Goal: Transaction & Acquisition: Purchase product/service

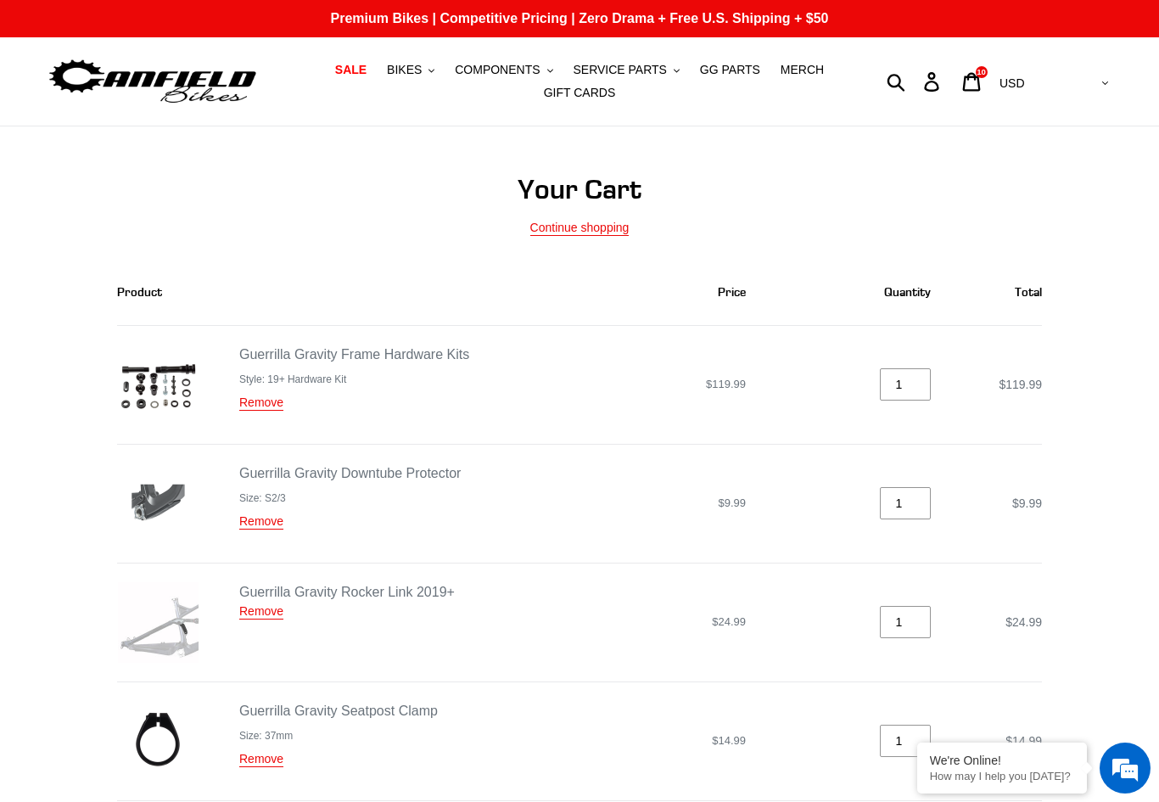
scroll to position [-64, 0]
click at [433, 70] on icon ".cls-1{fill:#231f20}" at bounding box center [432, 71] width 6 height 6
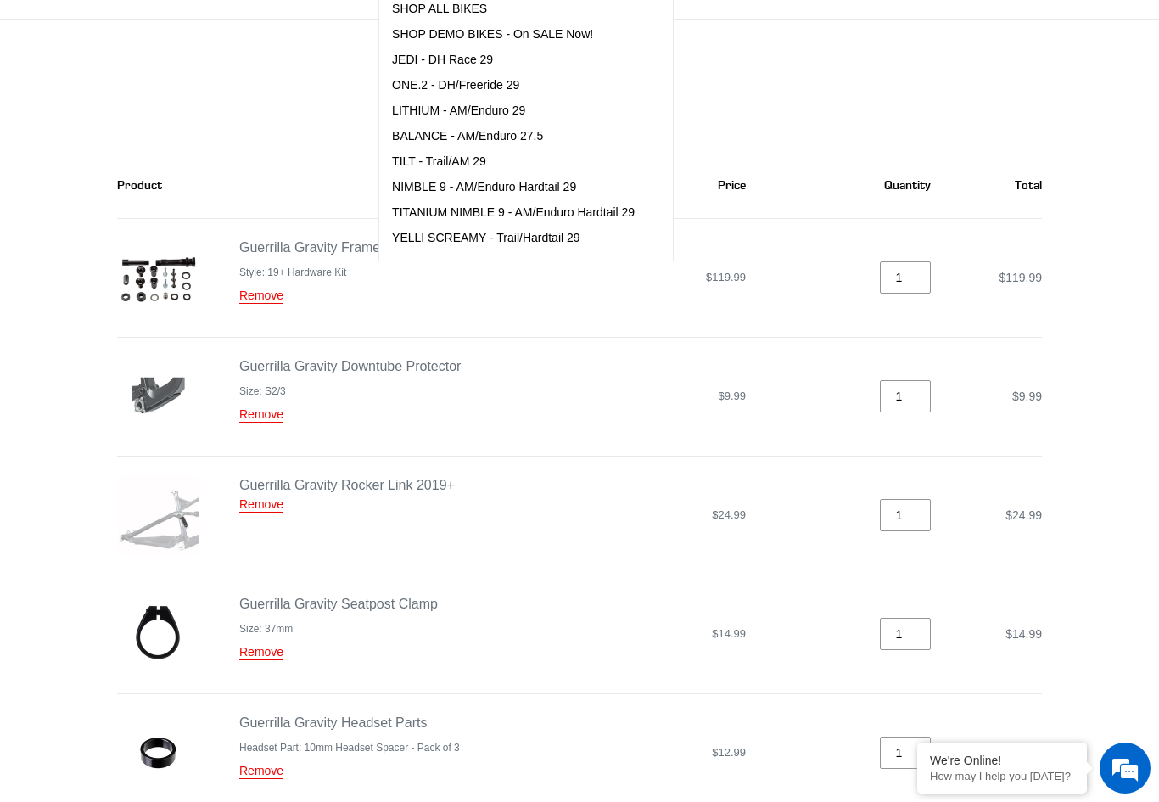
scroll to position [174, 0]
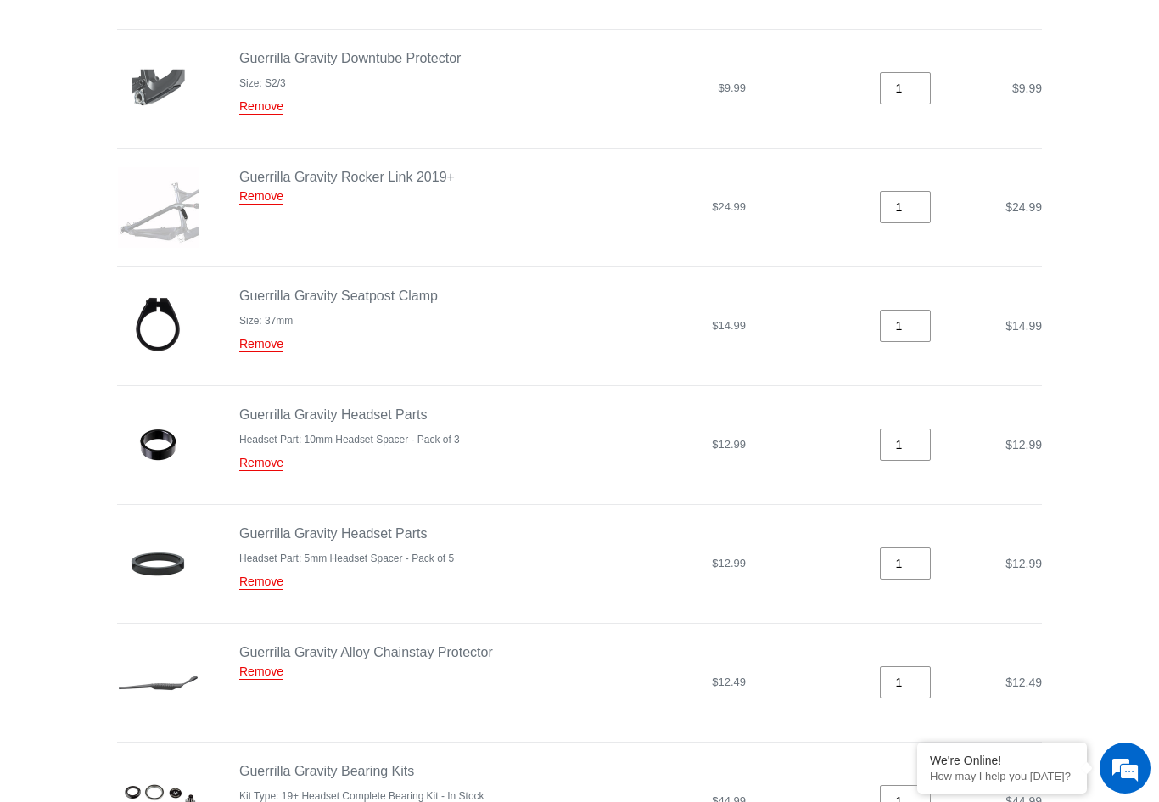
scroll to position [0, 0]
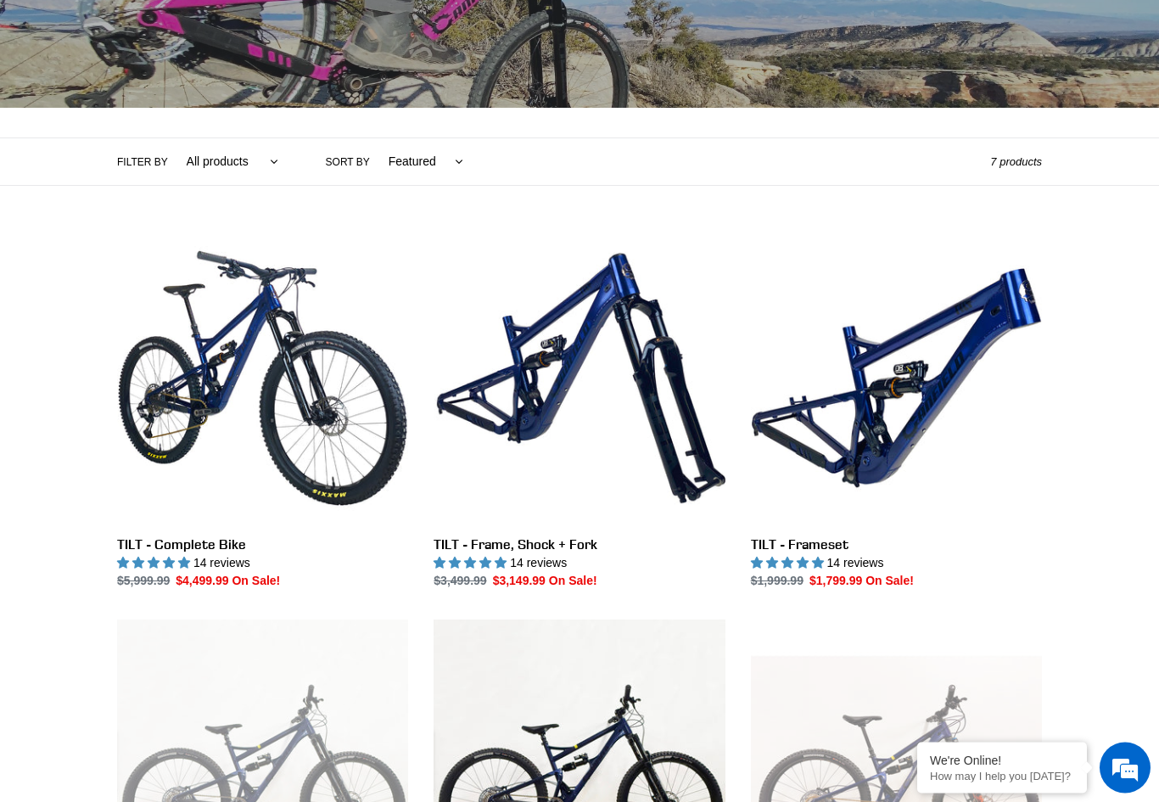
scroll to position [273, 0]
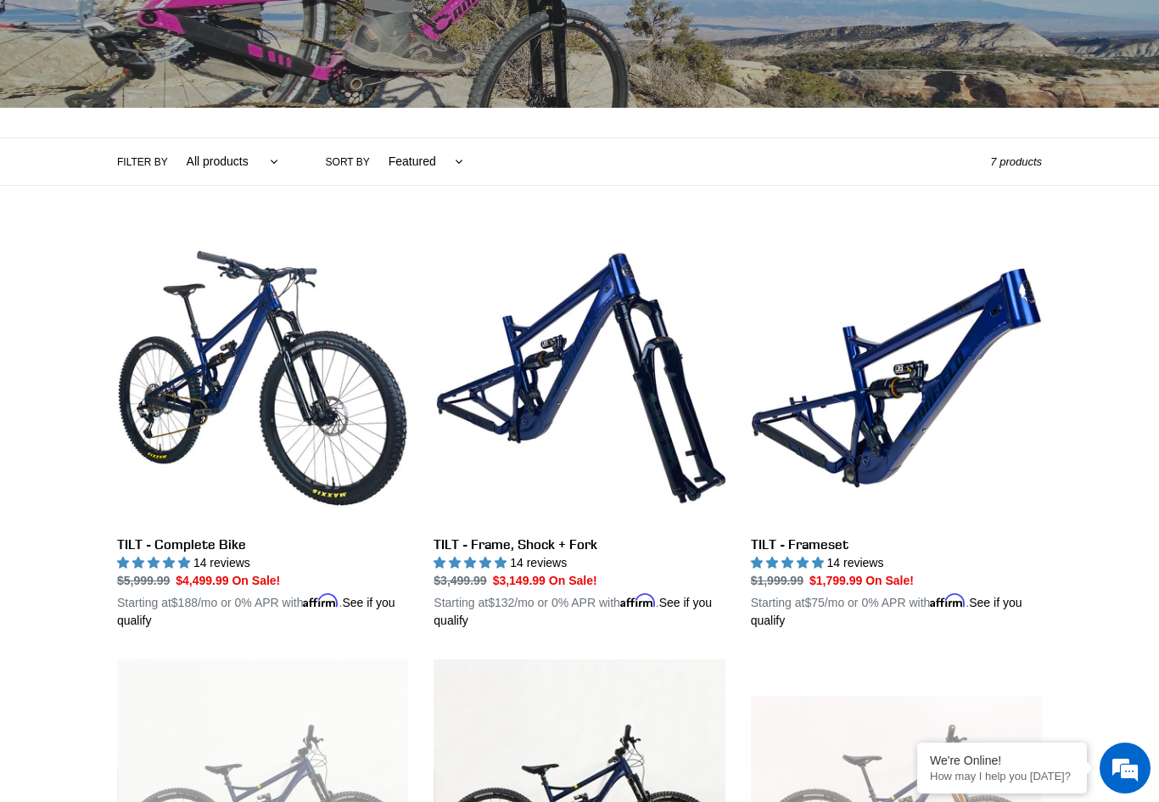
click at [166, 409] on link "TILT - Complete Bike" at bounding box center [262, 431] width 291 height 397
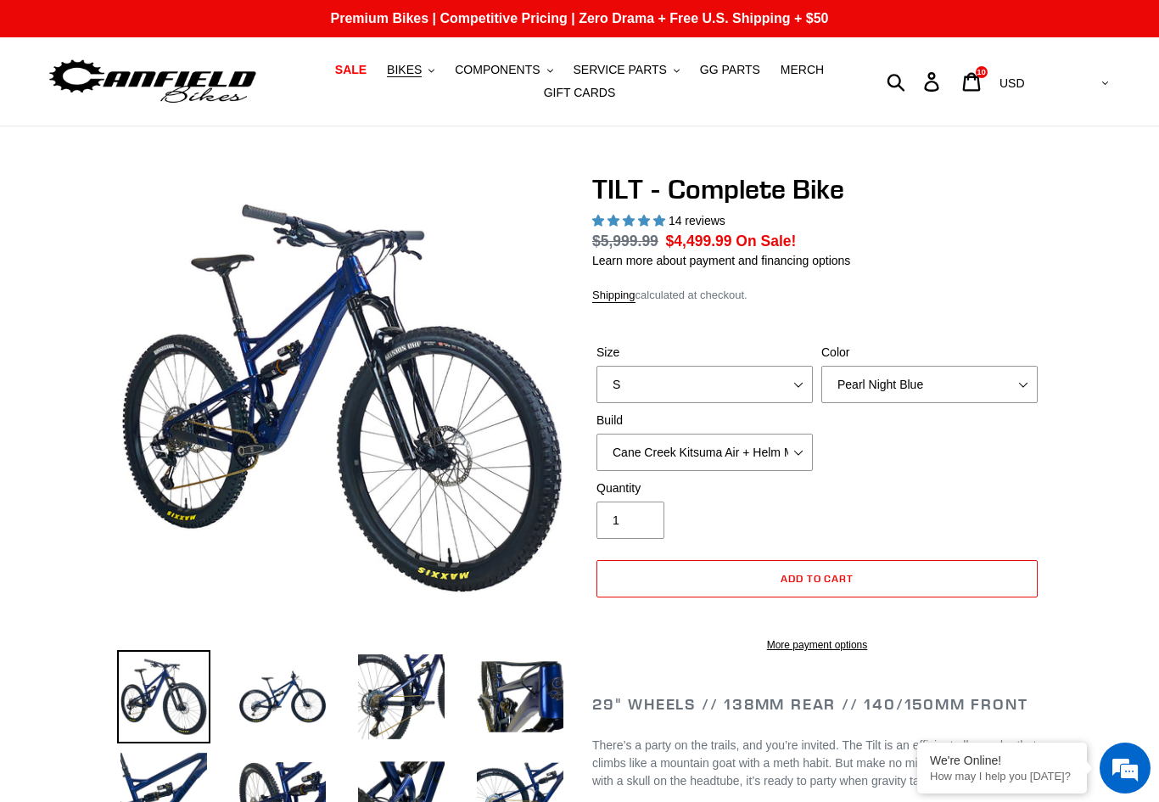
select select "highest-rating"
click at [646, 452] on select "Cane Creek Kitsuma Air + Helm MKII 140 + SRAM GX Cane Creek Kitsuma Air + Helm …" at bounding box center [705, 452] width 216 height 37
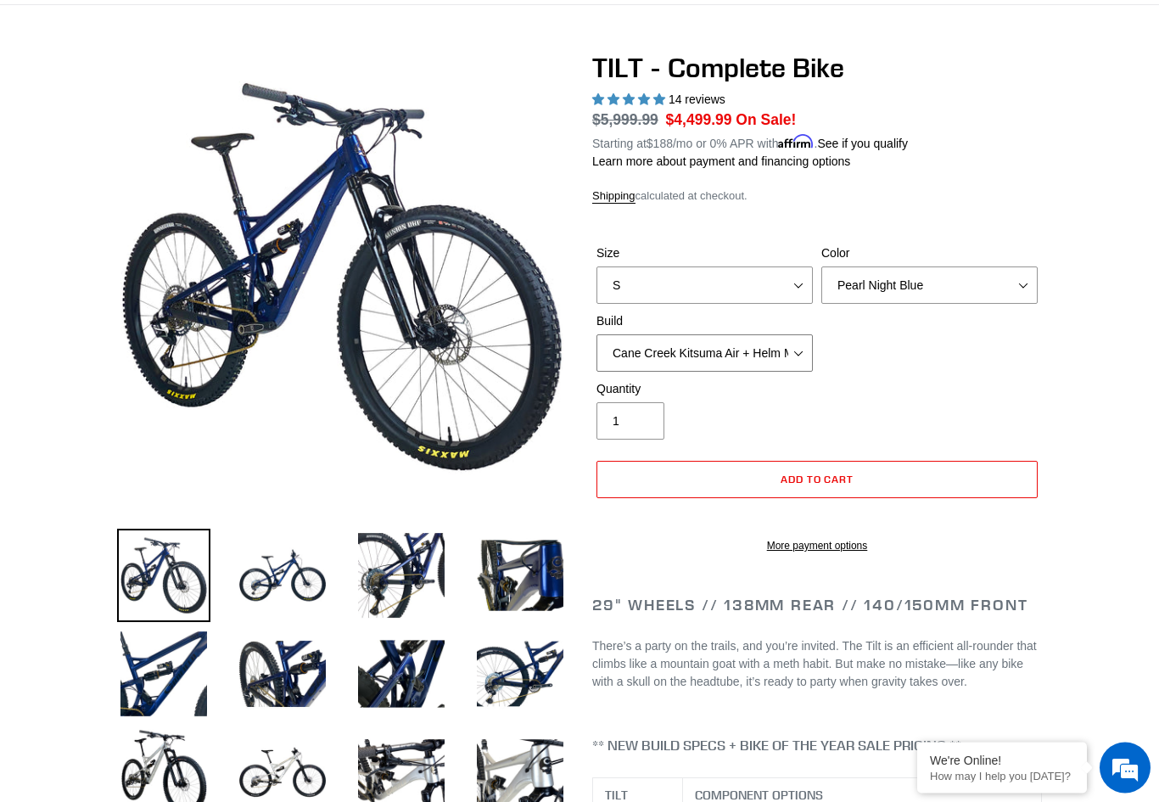
scroll to position [121, 0]
click at [236, 586] on img at bounding box center [282, 575] width 93 height 93
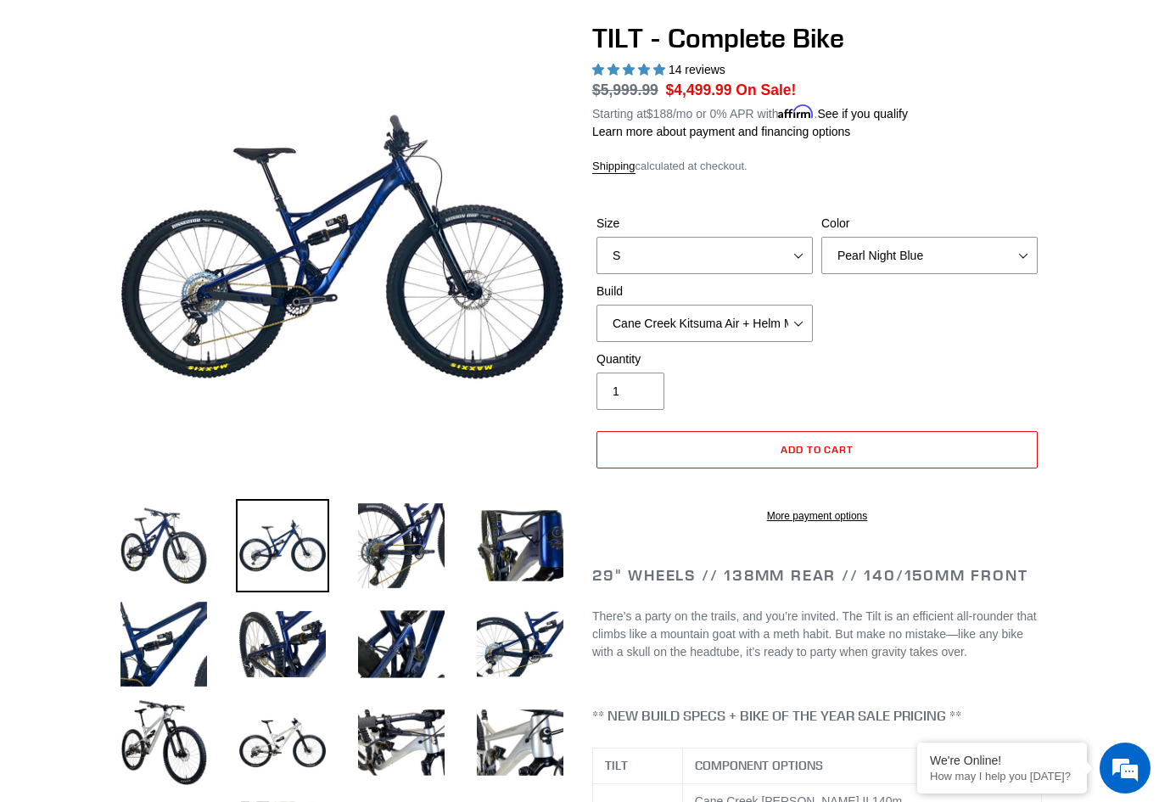
scroll to position [152, 0]
